Goal: Transaction & Acquisition: Download file/media

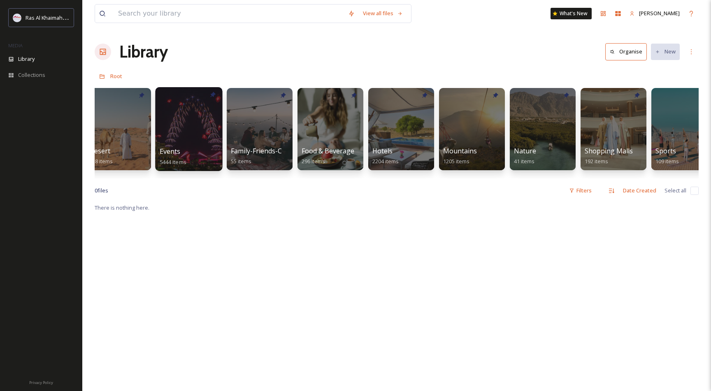
scroll to position [0, 230]
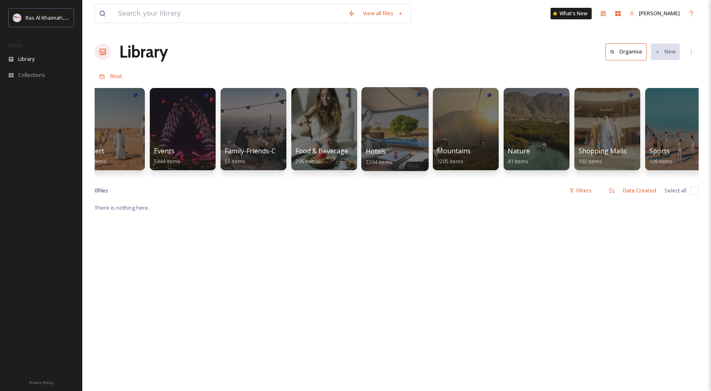
click at [379, 122] on div at bounding box center [394, 129] width 67 height 84
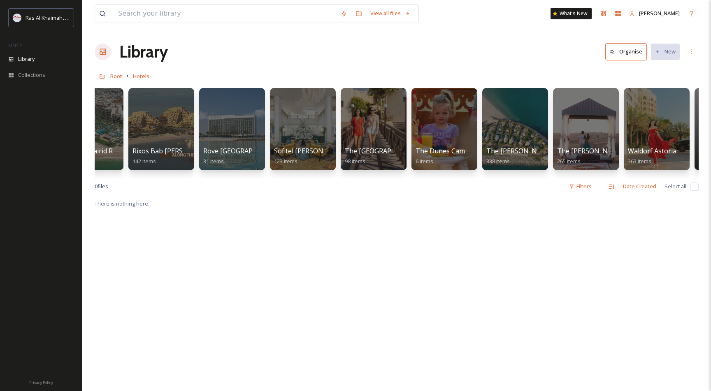
scroll to position [0, 1003]
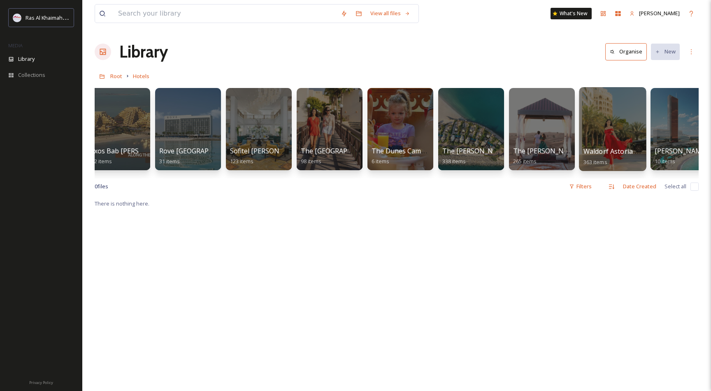
click at [598, 125] on div at bounding box center [612, 129] width 67 height 84
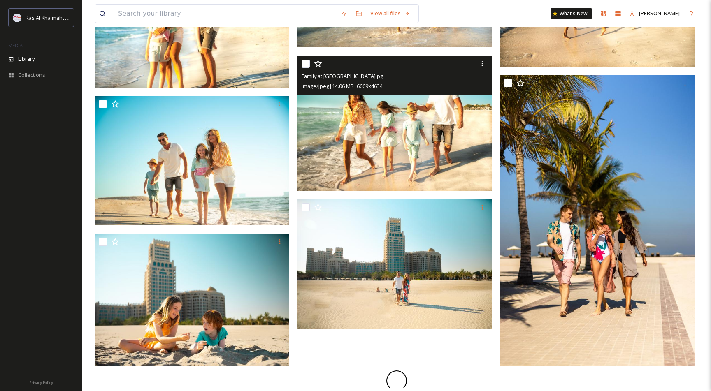
scroll to position [816, 0]
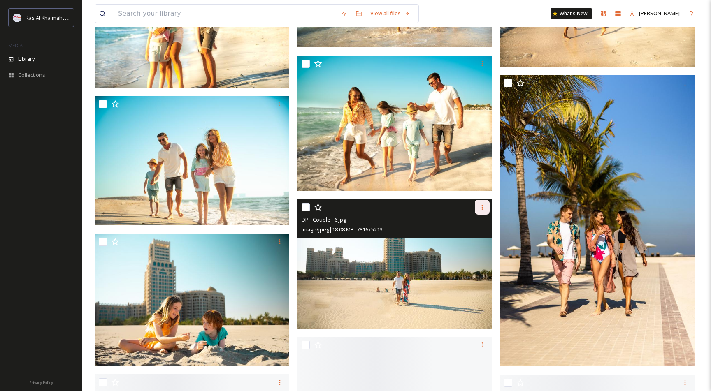
click at [481, 209] on icon at bounding box center [482, 207] width 7 height 7
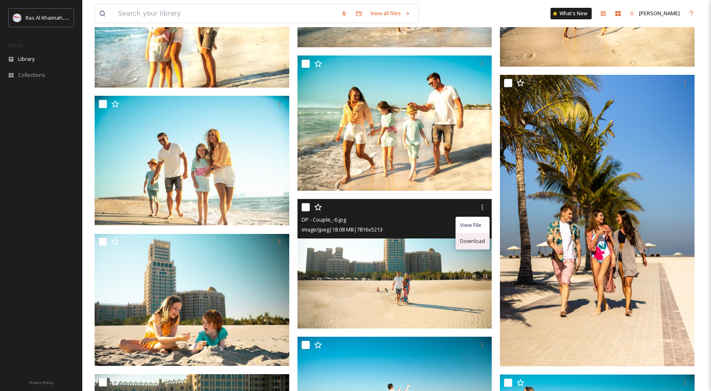
click at [463, 238] on span "Download" at bounding box center [472, 241] width 25 height 8
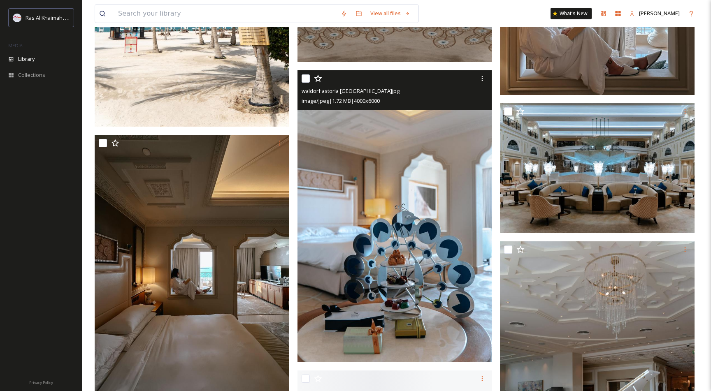
scroll to position [3706, 0]
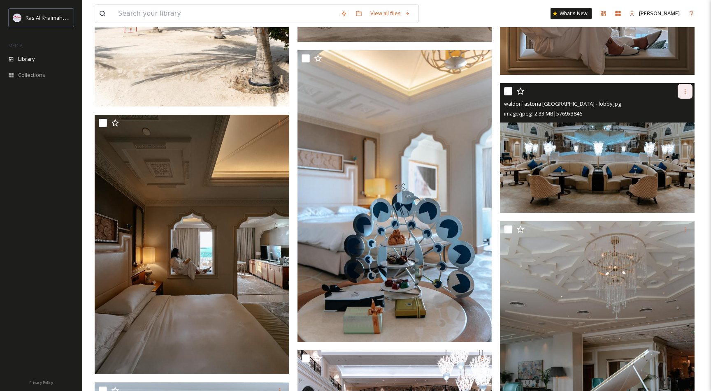
click at [685, 89] on icon at bounding box center [684, 91] width 7 height 7
click at [678, 122] on span "Download" at bounding box center [674, 126] width 25 height 8
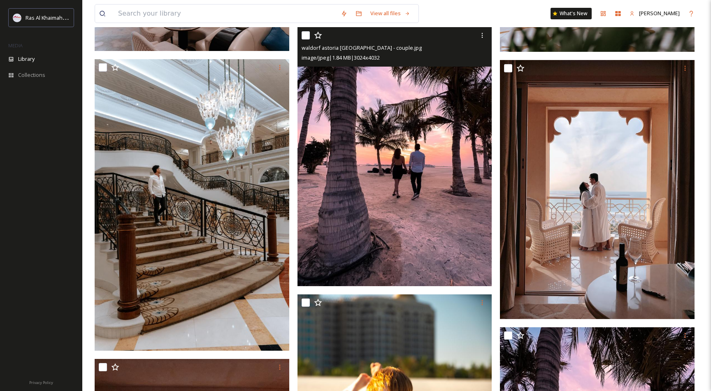
scroll to position [4470, 0]
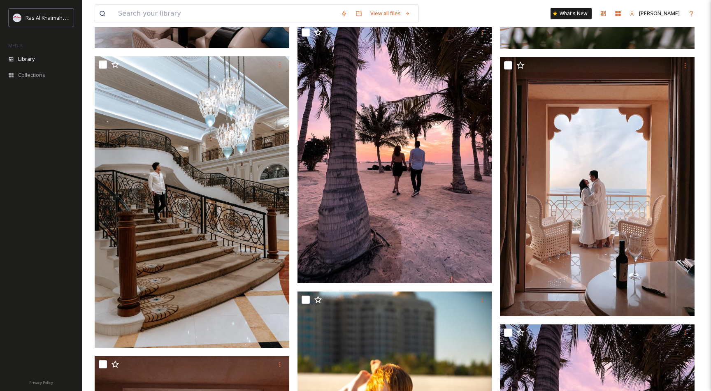
click at [453, 4] on div "View all files What's New [PERSON_NAME]" at bounding box center [397, 13] width 604 height 27
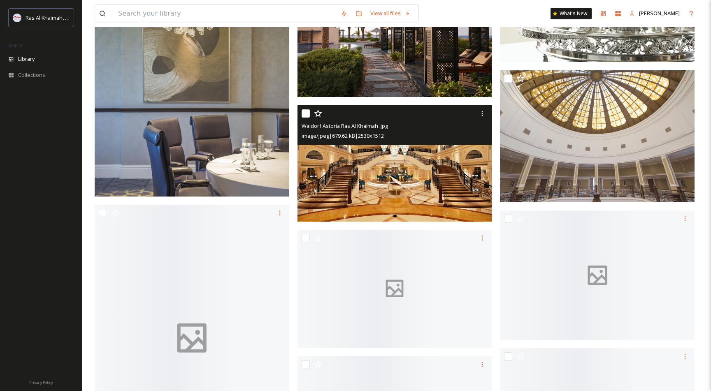
scroll to position [8405, 0]
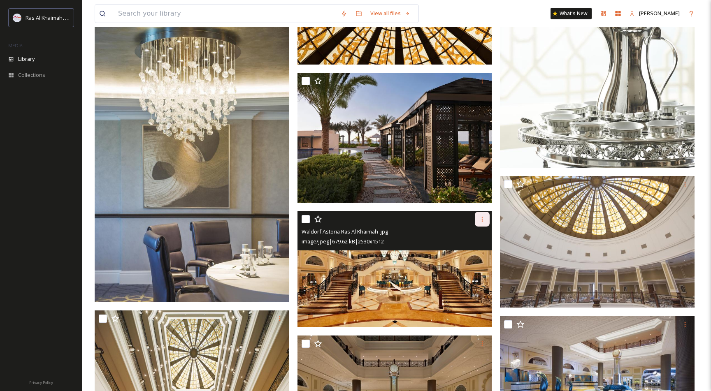
click at [481, 218] on icon at bounding box center [481, 219] width 1 height 5
click at [470, 252] on span "Download" at bounding box center [472, 253] width 25 height 8
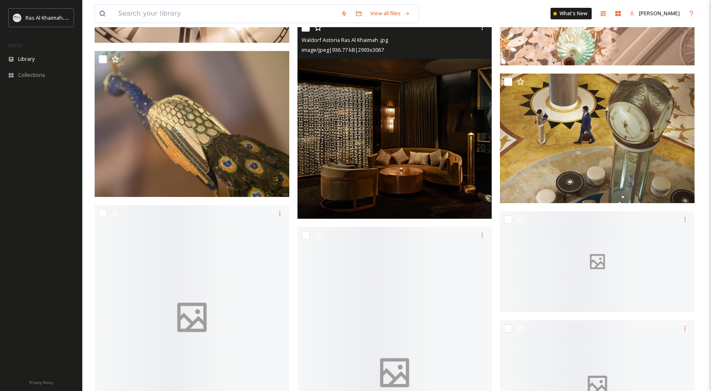
scroll to position [9278, 0]
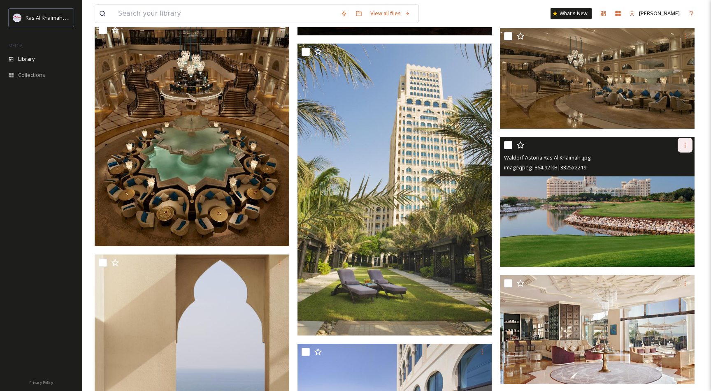
click at [683, 145] on icon at bounding box center [684, 145] width 7 height 7
click at [674, 177] on span "Download" at bounding box center [674, 180] width 25 height 8
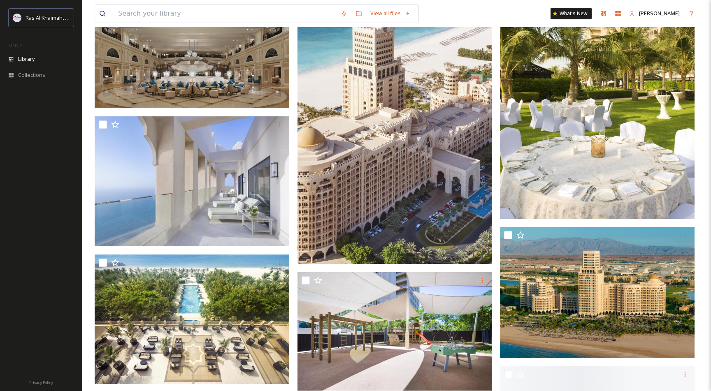
scroll to position [10322, 0]
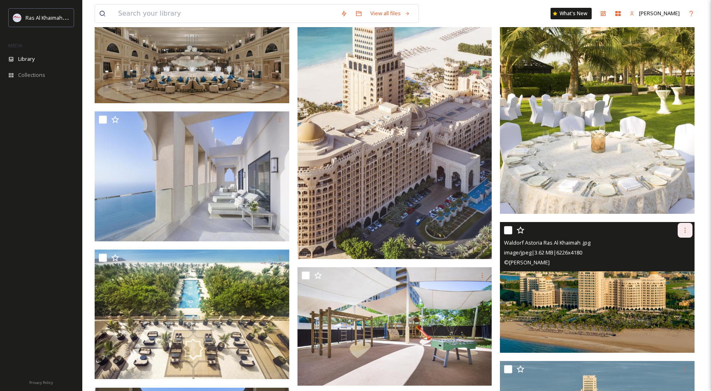
click at [685, 231] on icon at bounding box center [684, 230] width 7 height 7
click at [671, 260] on div "Download" at bounding box center [674, 265] width 33 height 16
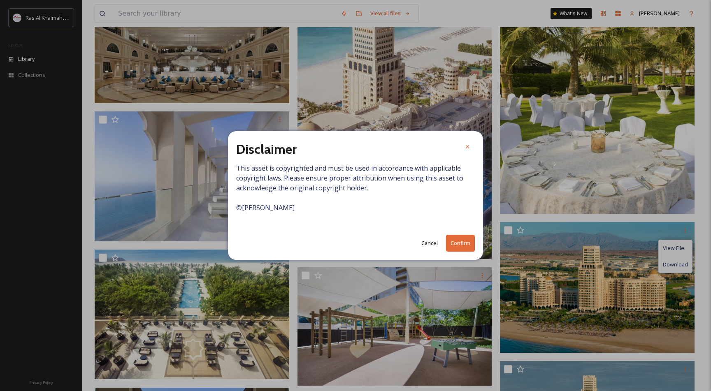
click at [463, 242] on button "Confirm" at bounding box center [460, 243] width 29 height 17
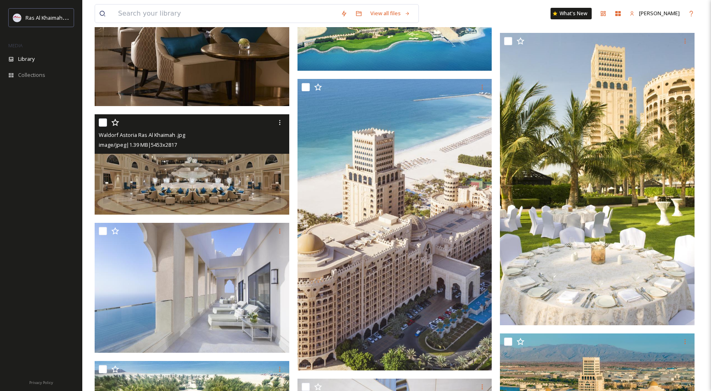
scroll to position [10209, 0]
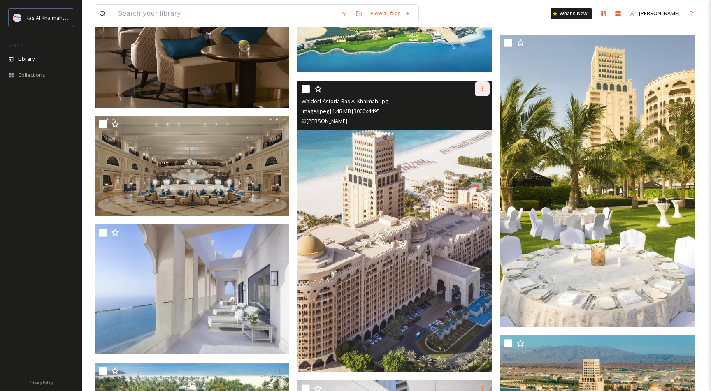
click at [484, 87] on icon at bounding box center [482, 89] width 7 height 7
click at [477, 120] on span "Download" at bounding box center [472, 123] width 25 height 8
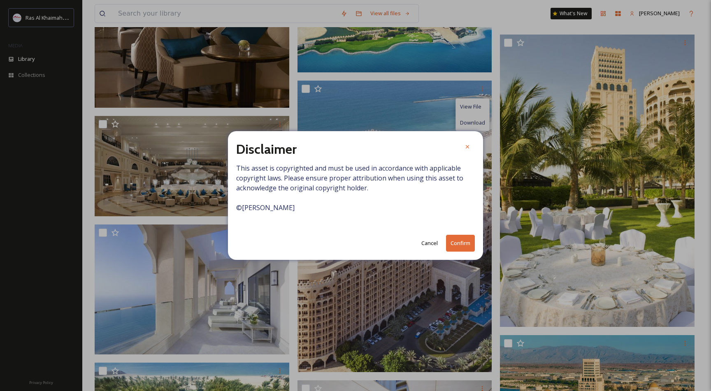
click at [456, 241] on button "Confirm" at bounding box center [460, 243] width 29 height 17
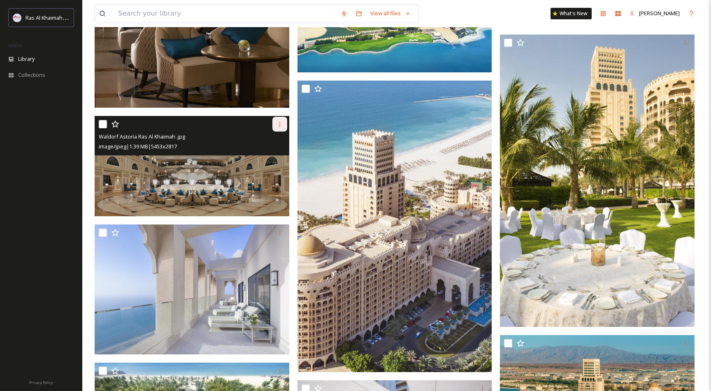
click at [280, 127] on icon at bounding box center [279, 124] width 7 height 7
click at [271, 157] on span "Download" at bounding box center [269, 158] width 25 height 8
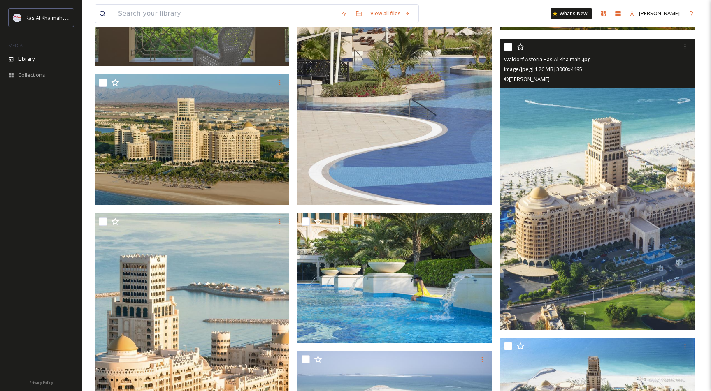
scroll to position [10771, 0]
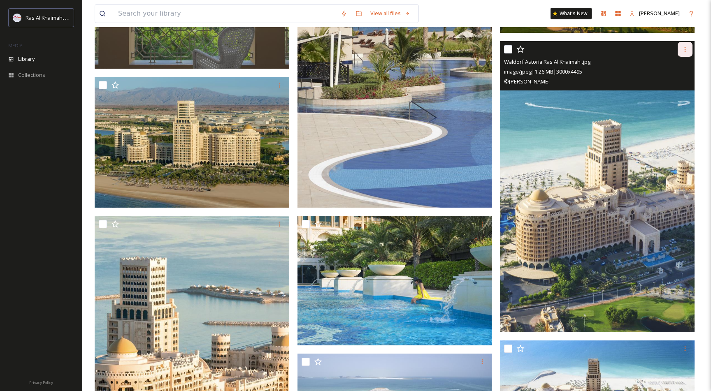
click at [685, 49] on icon at bounding box center [684, 49] width 1 height 5
click at [671, 82] on span "Download" at bounding box center [674, 83] width 25 height 8
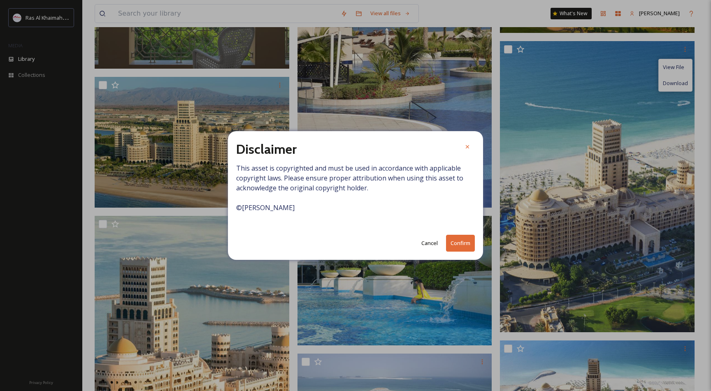
click at [463, 235] on button "Confirm" at bounding box center [460, 243] width 29 height 17
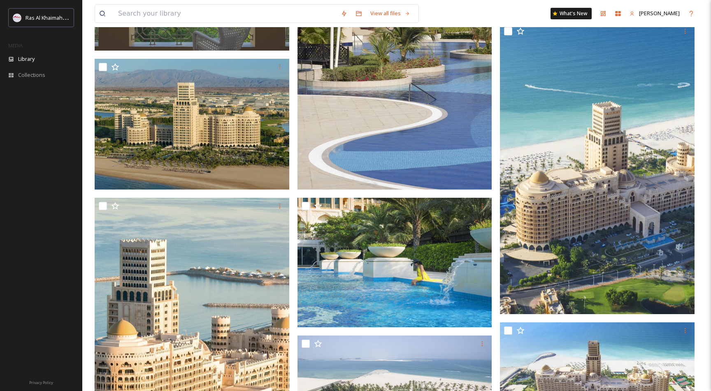
scroll to position [10862, 0]
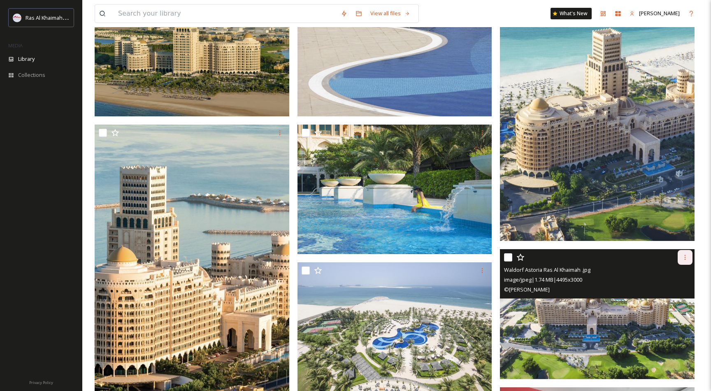
click at [685, 255] on icon at bounding box center [684, 257] width 1 height 5
click at [669, 290] on span "Download" at bounding box center [674, 292] width 25 height 8
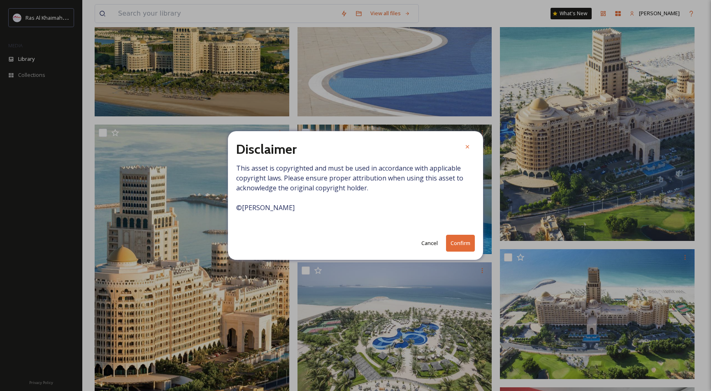
click at [463, 241] on button "Confirm" at bounding box center [460, 243] width 29 height 17
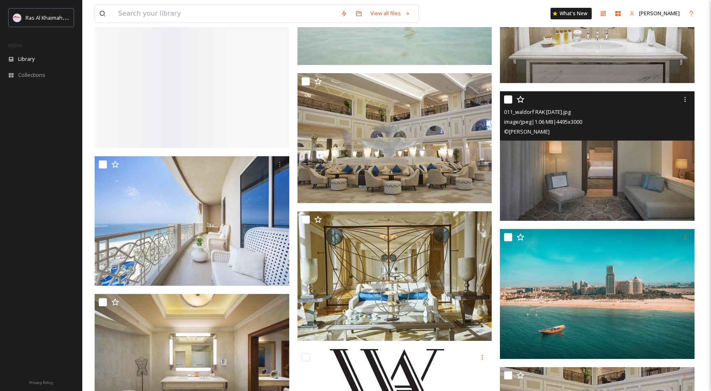
scroll to position [16727, 0]
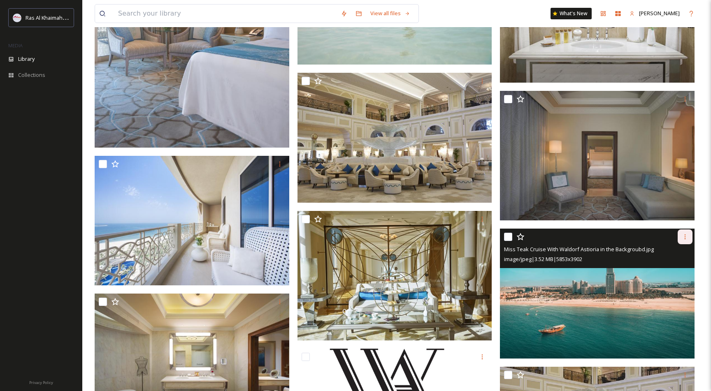
click at [684, 235] on icon at bounding box center [684, 237] width 7 height 7
click at [674, 271] on span "Download" at bounding box center [674, 271] width 25 height 8
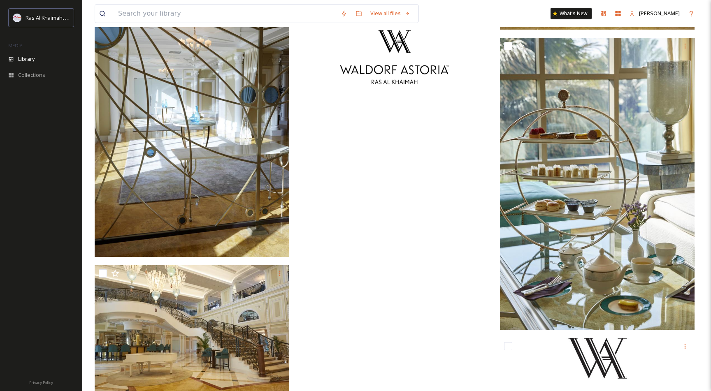
scroll to position [17237, 0]
